Goal: Task Accomplishment & Management: Manage account settings

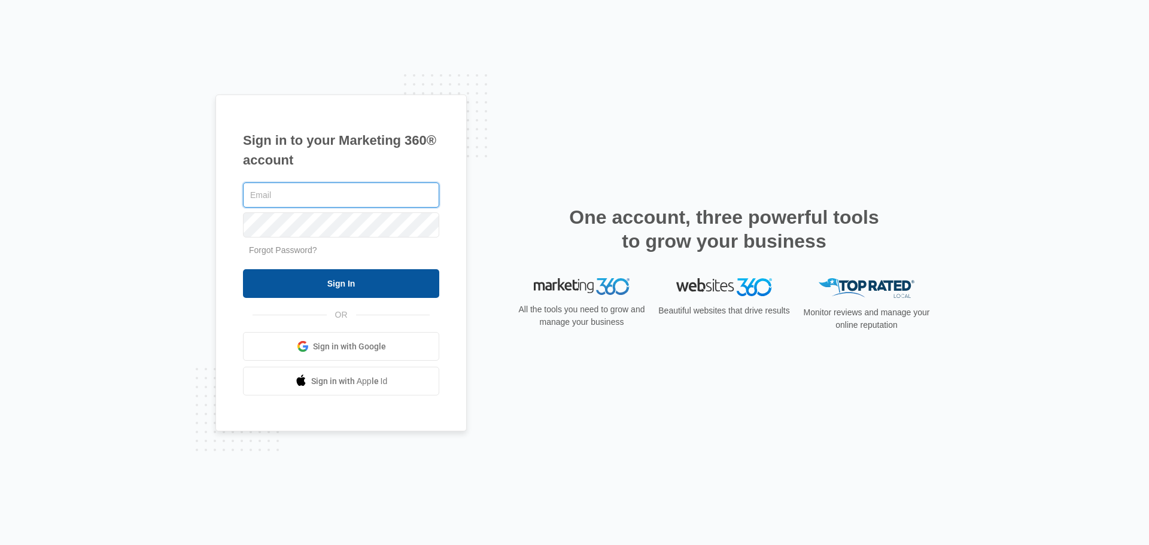
type input "[EMAIL_ADDRESS][DOMAIN_NAME]"
click at [351, 288] on input "Sign In" at bounding box center [341, 283] width 196 height 29
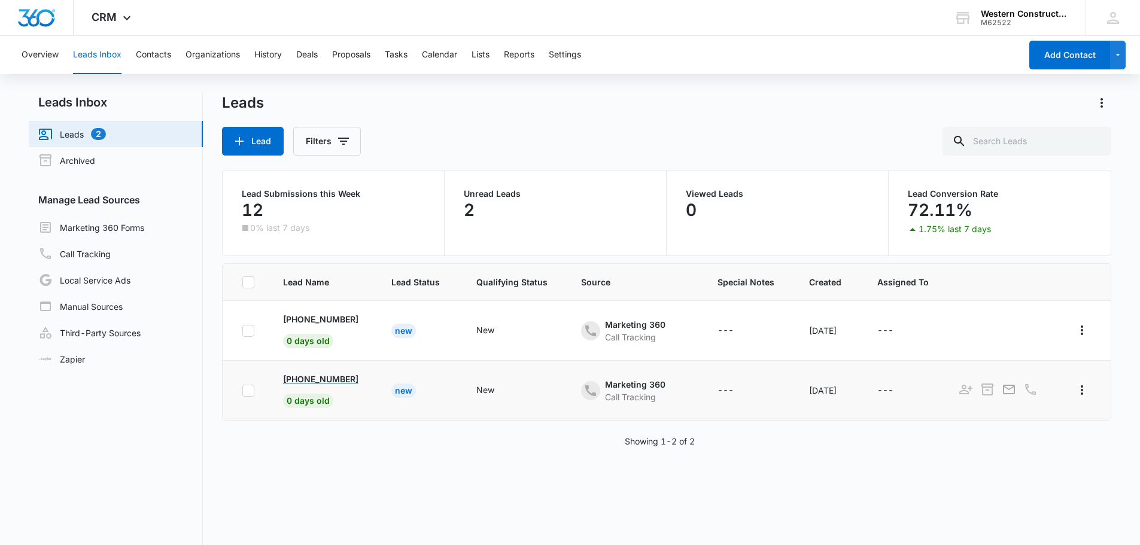
click at [351, 378] on p "+1 (503) 580-8094" at bounding box center [320, 379] width 75 height 13
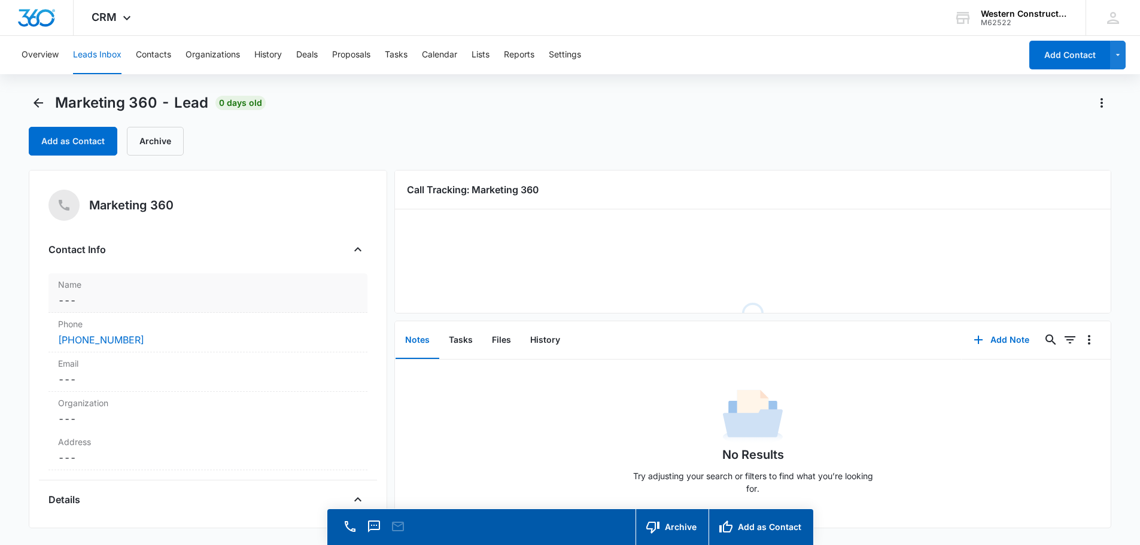
click at [129, 299] on dd "Cancel Save Changes ---" at bounding box center [208, 300] width 300 height 14
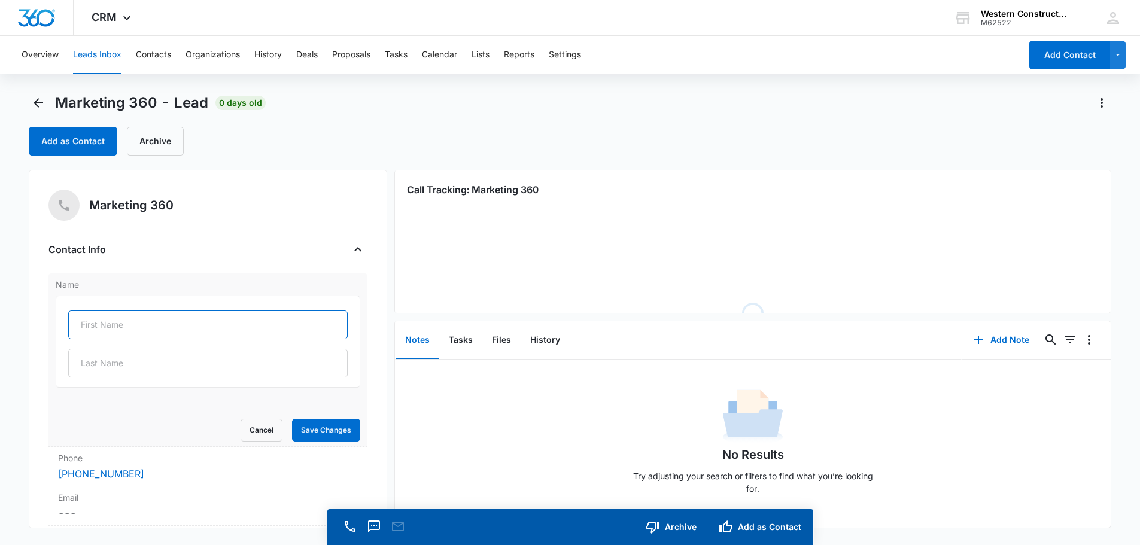
click at [109, 323] on input "text" at bounding box center [207, 325] width 279 height 29
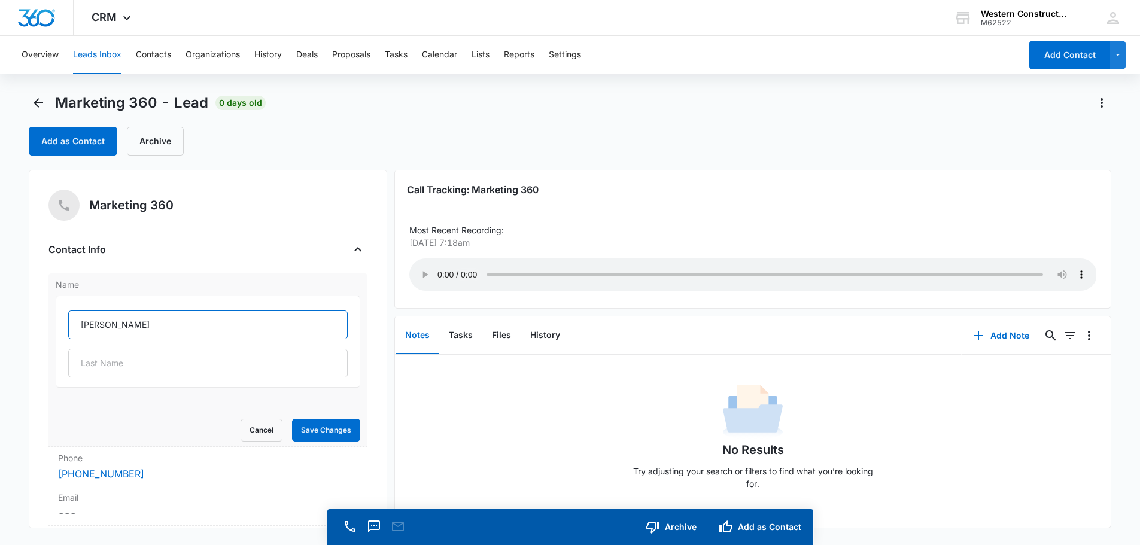
type input "Micale"
type input "Montgomery"
click at [327, 429] on button "Save Changes" at bounding box center [326, 430] width 68 height 23
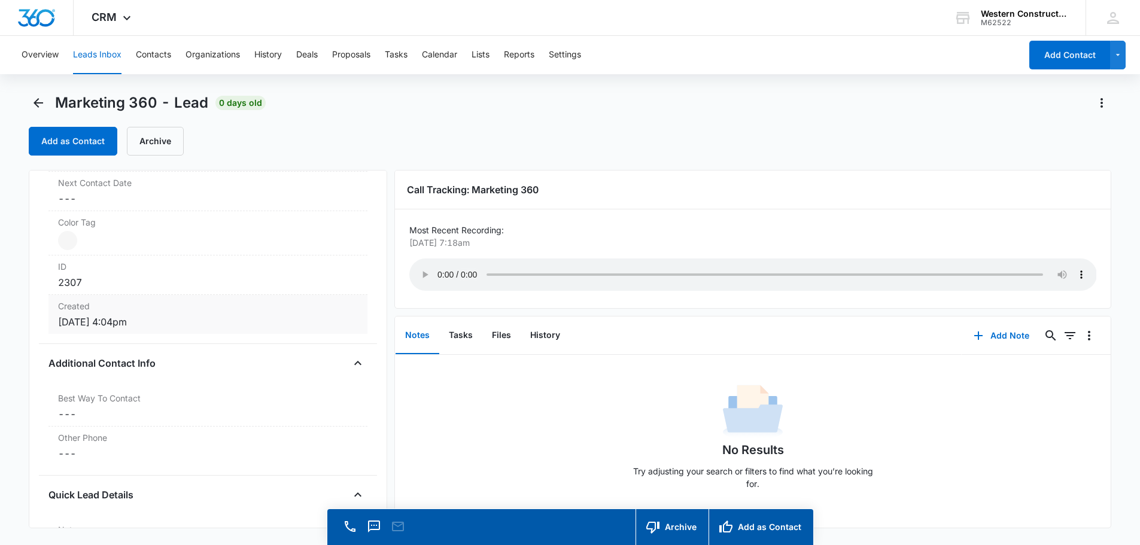
scroll to position [838, 0]
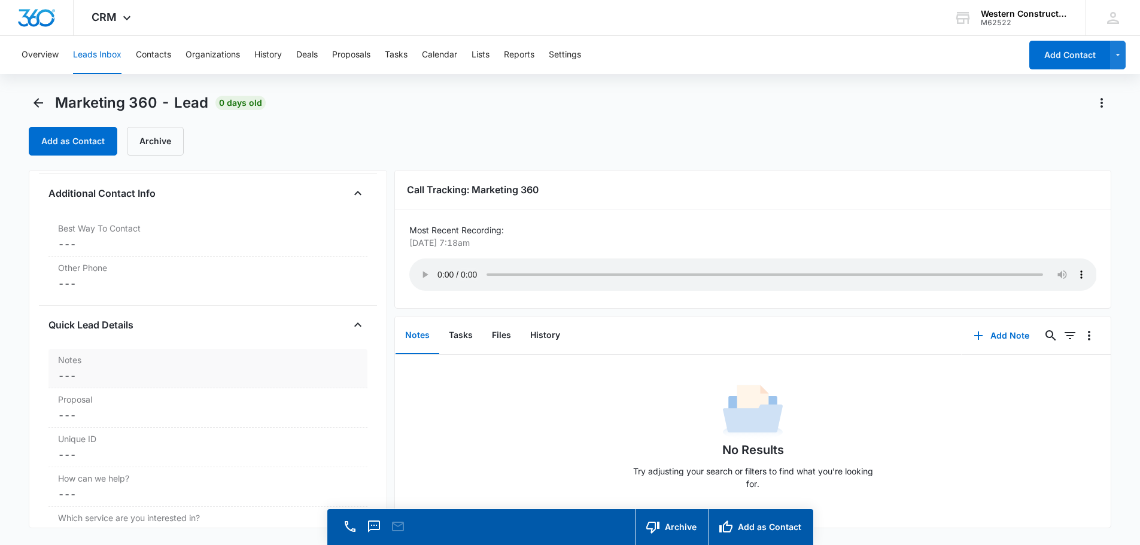
click at [136, 376] on dd "Cancel Save Changes ---" at bounding box center [208, 376] width 300 height 14
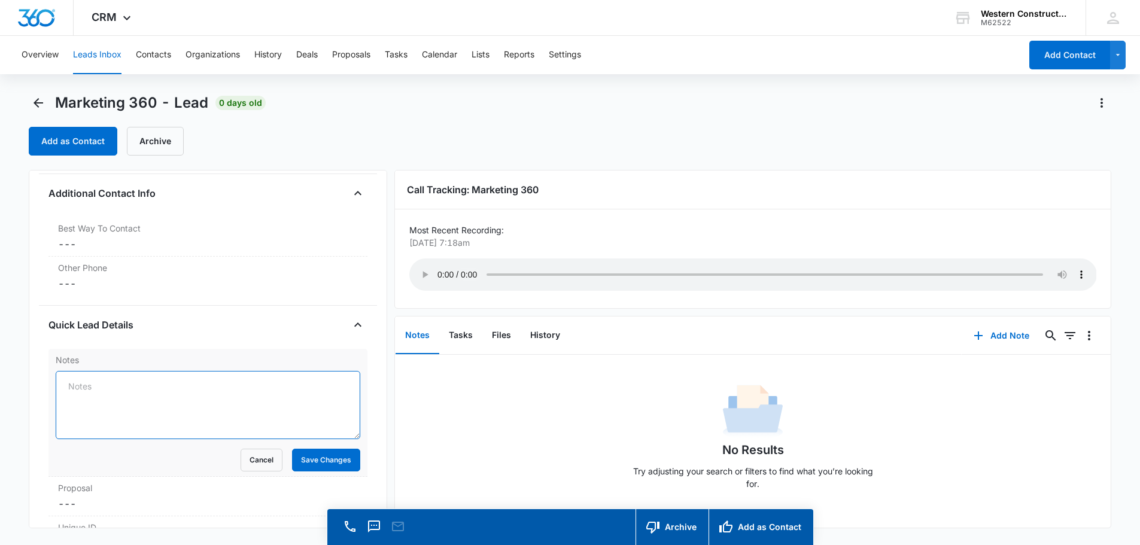
click at [110, 394] on textarea "Notes" at bounding box center [208, 405] width 305 height 68
type textarea "Estimate scheduled 9/5"
click at [321, 464] on button "Save Changes" at bounding box center [326, 460] width 68 height 23
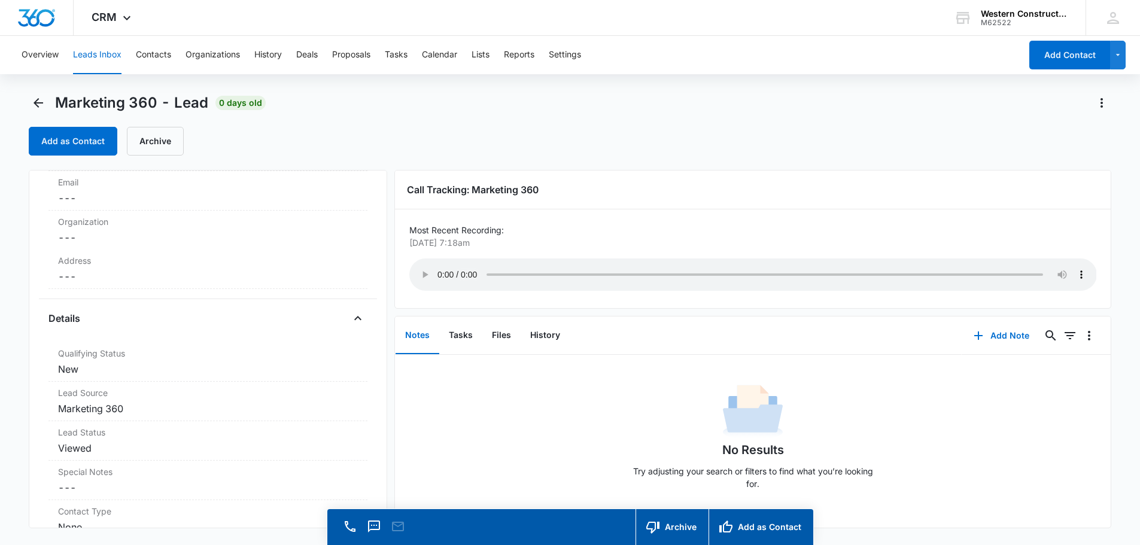
scroll to position [60, 0]
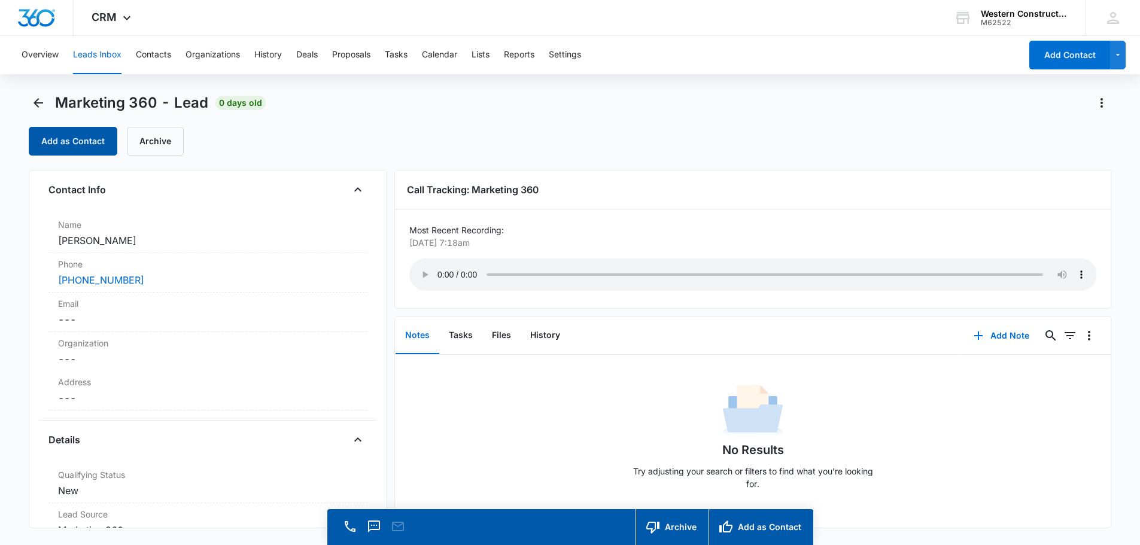
click at [94, 138] on button "Add as Contact" at bounding box center [73, 141] width 89 height 29
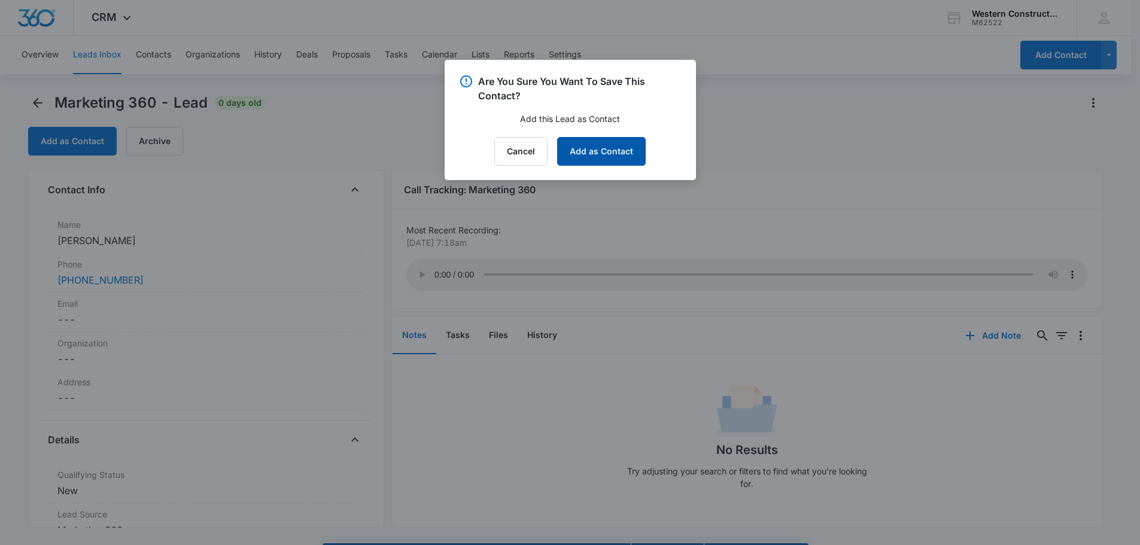
click at [591, 156] on button "Add as Contact" at bounding box center [601, 151] width 89 height 29
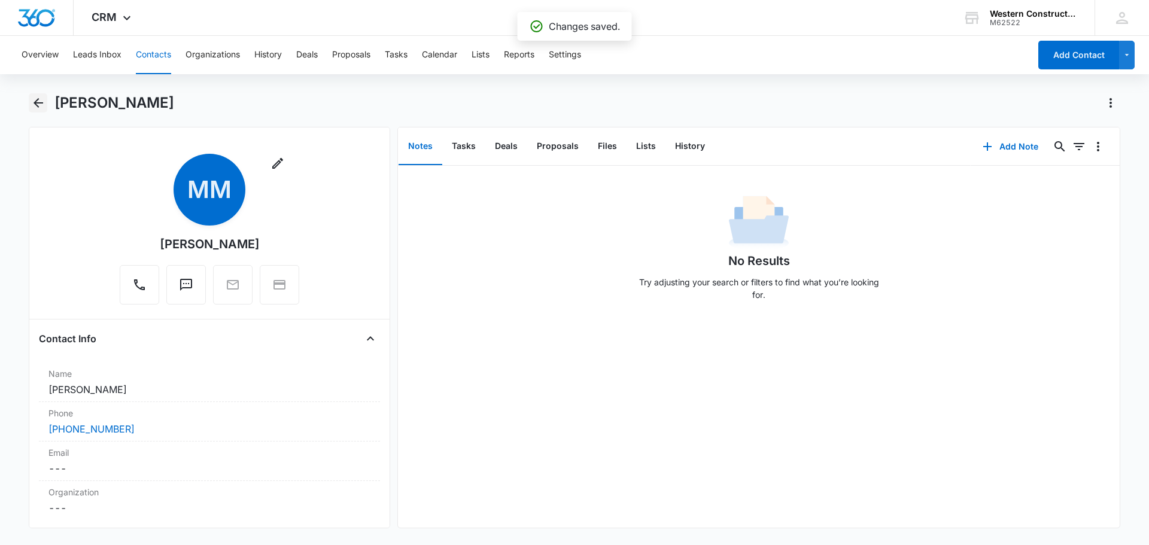
click at [33, 107] on icon "Back" at bounding box center [38, 103] width 14 height 14
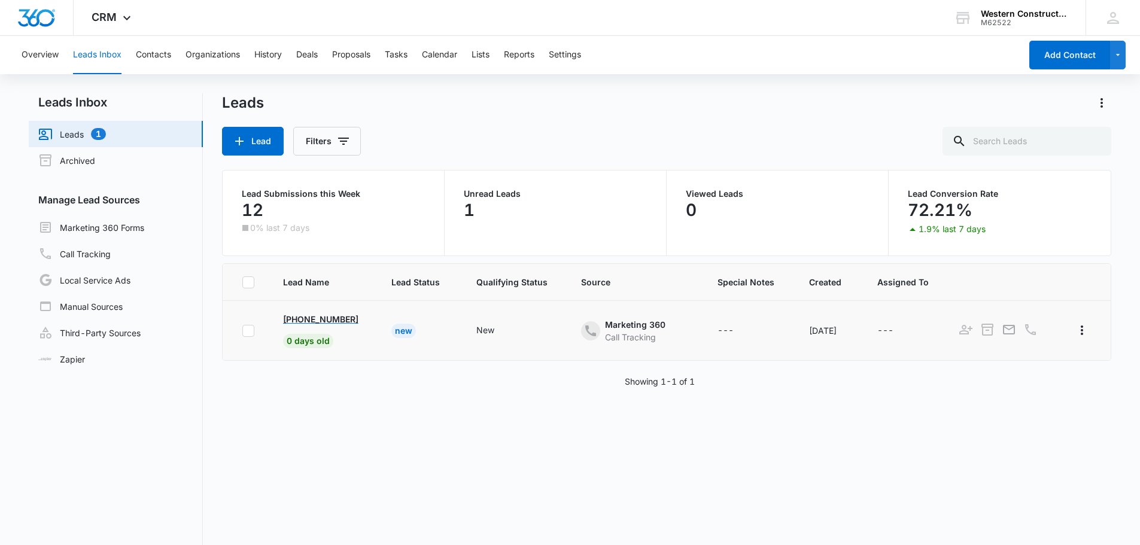
click at [349, 321] on p "+1 (503) 867-3561" at bounding box center [320, 319] width 75 height 13
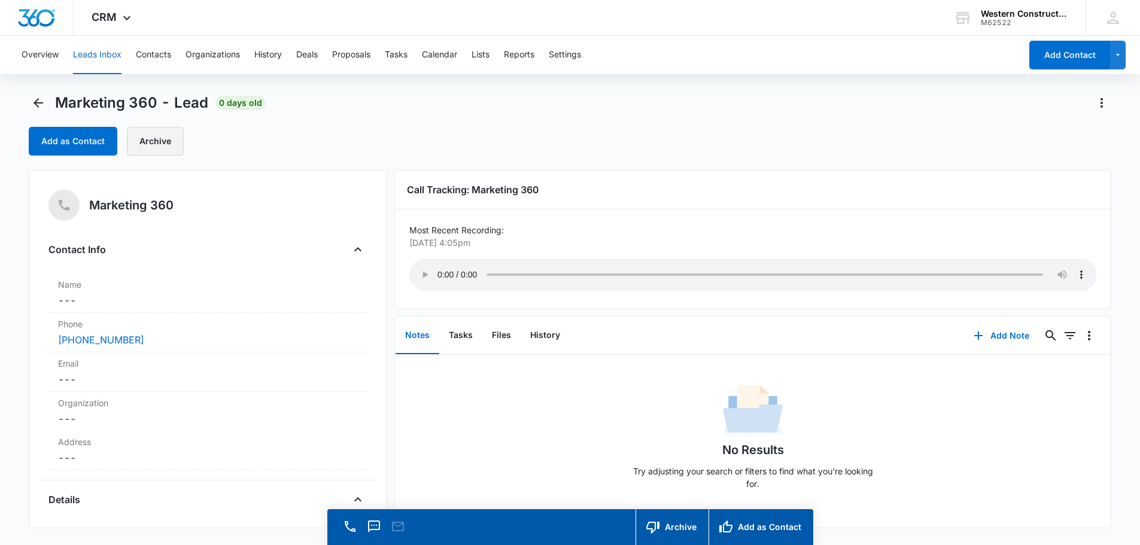
click at [147, 153] on button "Archive" at bounding box center [155, 141] width 57 height 29
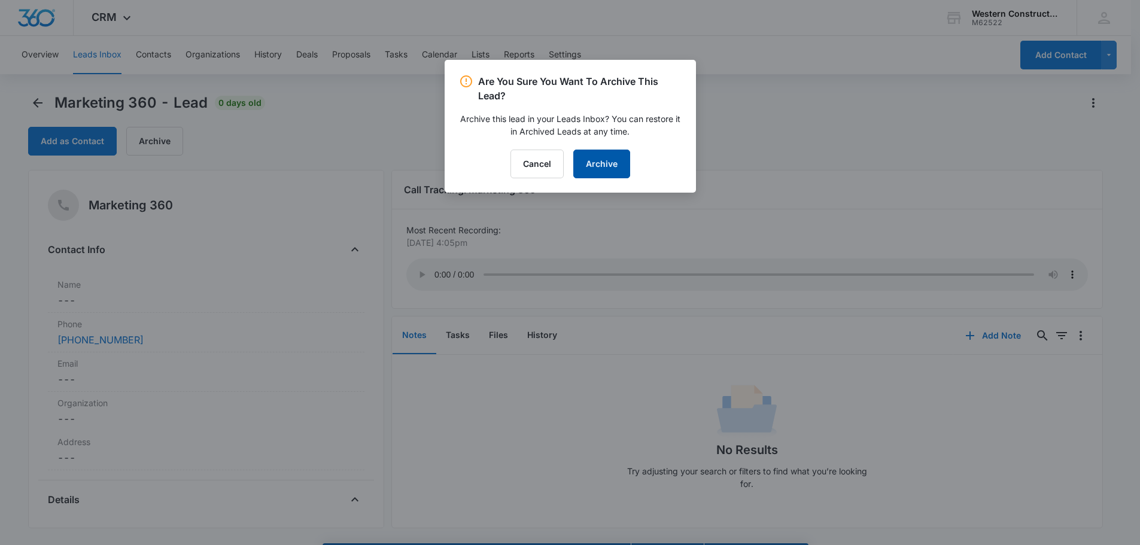
click at [611, 158] on button "Archive" at bounding box center [601, 164] width 57 height 29
